Goal: Find specific page/section

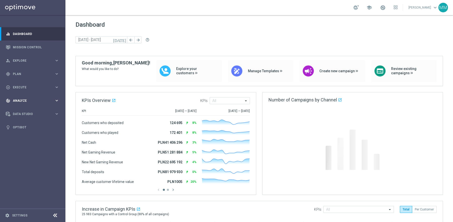
click at [33, 100] on span "Analyze" at bounding box center [33, 100] width 41 height 3
click at [37, 155] on link "Deliverability Metrics" at bounding box center [32, 156] width 39 height 4
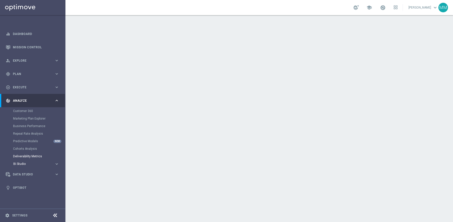
click at [29, 164] on span "BI Studio" at bounding box center [31, 163] width 36 height 3
click at [34, 172] on link "Campaigns Deliverability" at bounding box center [34, 171] width 37 height 4
click at [33, 155] on link "Deliverability Metrics" at bounding box center [32, 156] width 39 height 4
